Goal: Find specific page/section: Find specific page/section

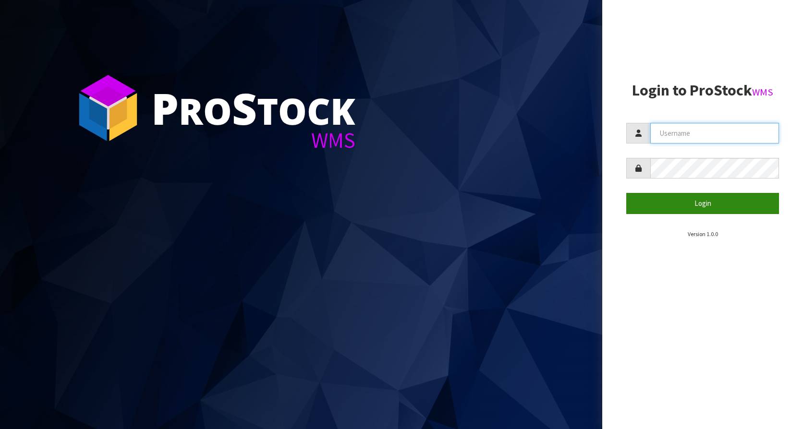
type input "KitchenAid"
click at [695, 206] on button "Login" at bounding box center [702, 203] width 153 height 21
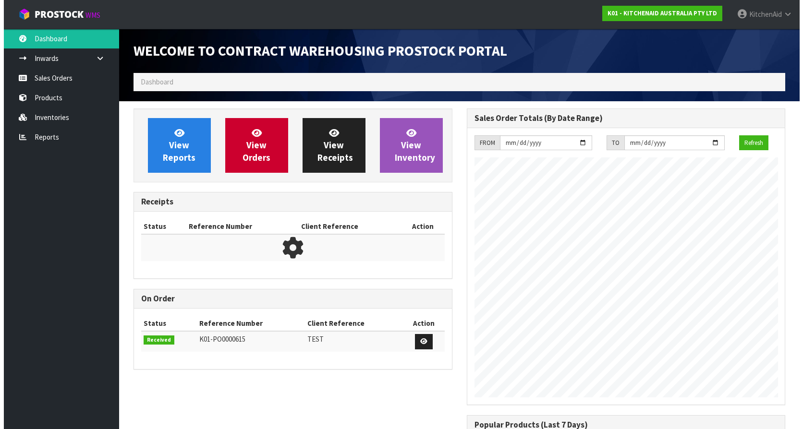
scroll to position [533, 333]
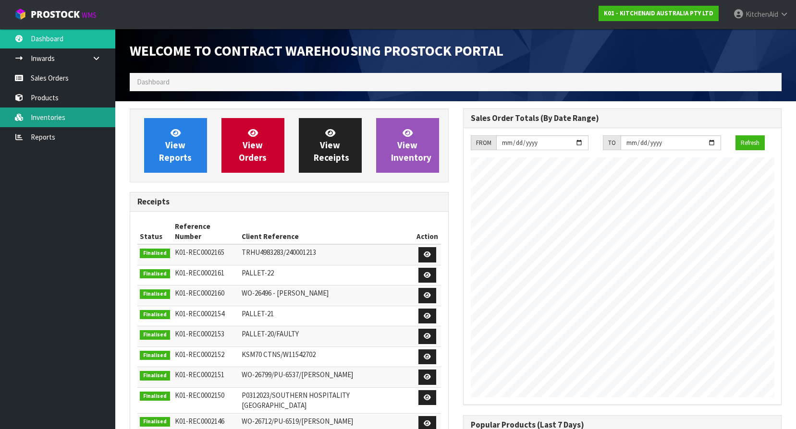
click at [24, 113] on link "Inventories" at bounding box center [57, 118] width 115 height 20
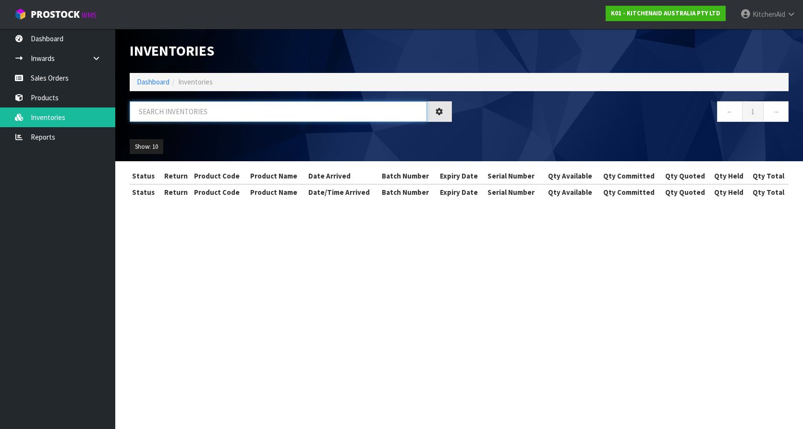
click at [207, 117] on input "text" at bounding box center [278, 111] width 297 height 21
paste input "W10531842"
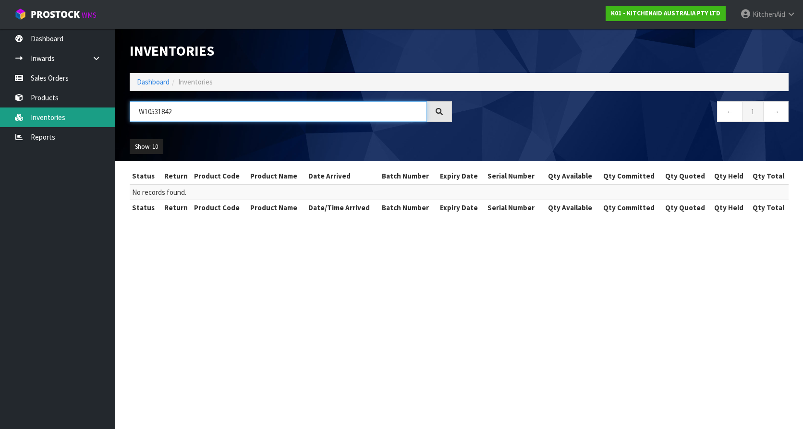
type input "W10531842"
click at [74, 112] on link "Inventories" at bounding box center [57, 118] width 115 height 20
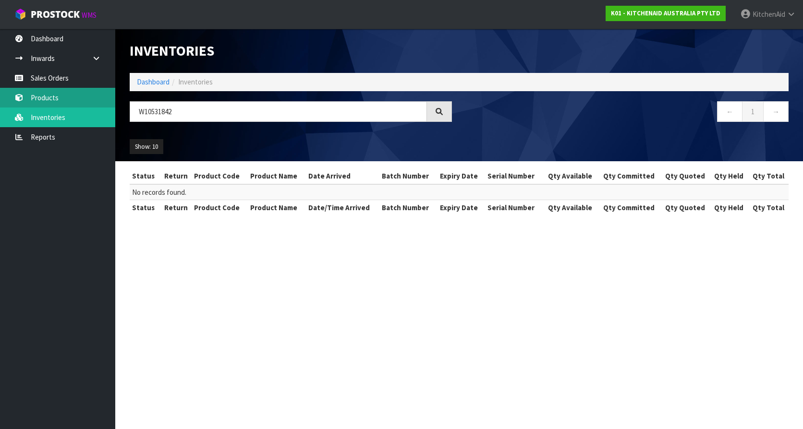
click at [72, 92] on link "Products" at bounding box center [57, 98] width 115 height 20
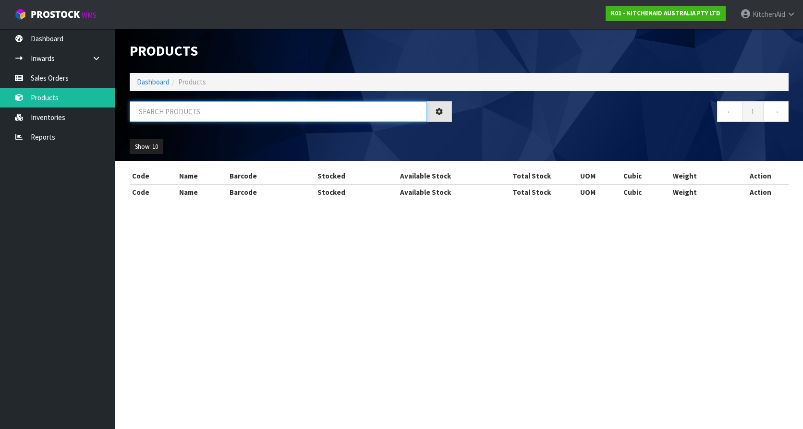
click at [211, 106] on input "text" at bounding box center [278, 111] width 297 height 21
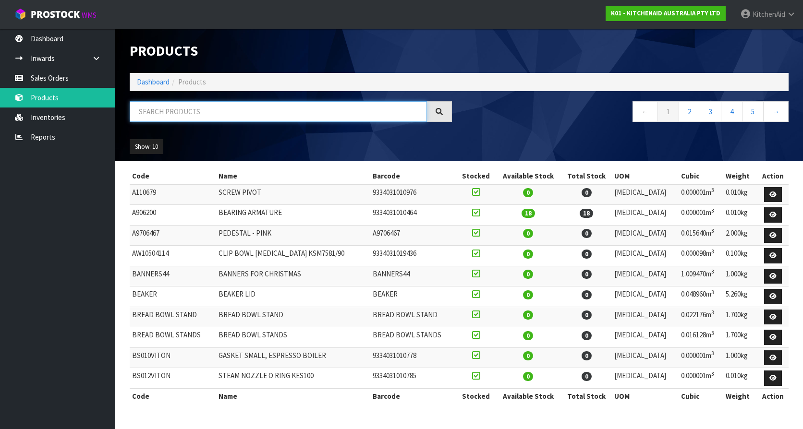
click at [195, 107] on input "text" at bounding box center [278, 111] width 297 height 21
paste input "W10531842"
type input "W10531842"
